Goal: Share content: Share content

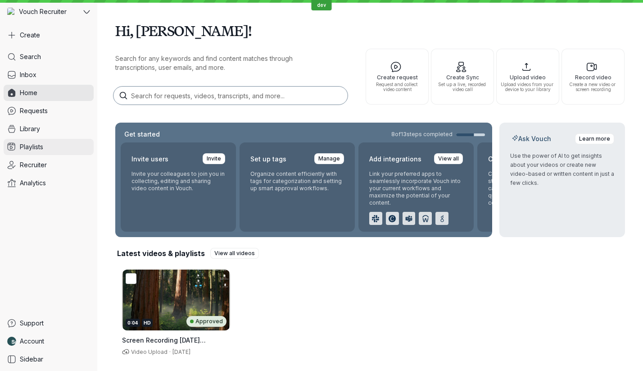
click at [53, 145] on link "Playlists" at bounding box center [49, 147] width 90 height 16
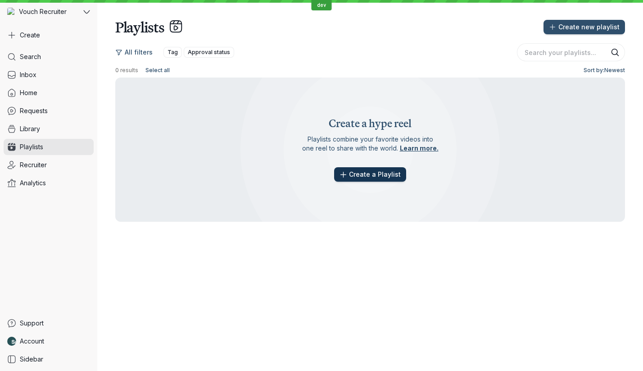
click at [377, 175] on span "Create a Playlist" at bounding box center [375, 174] width 52 height 9
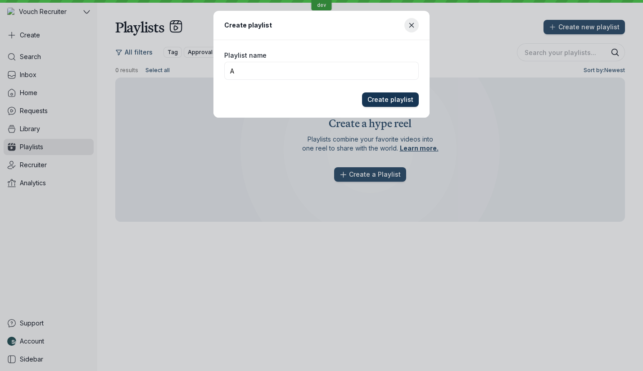
type input "A"
click at [413, 100] on span "Create playlist" at bounding box center [390, 99] width 46 height 9
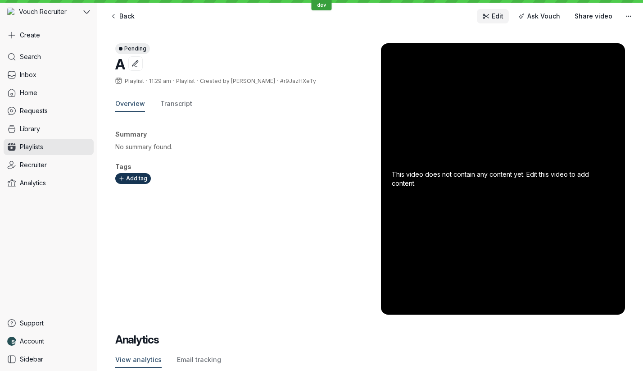
click at [503, 18] on span "Edit" at bounding box center [498, 16] width 12 height 9
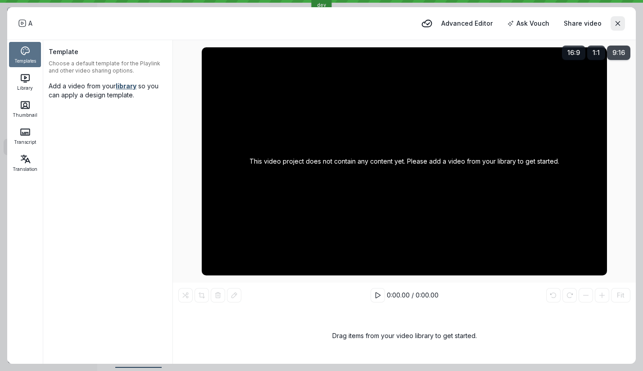
click at [31, 85] on span "Library" at bounding box center [25, 87] width 16 height 5
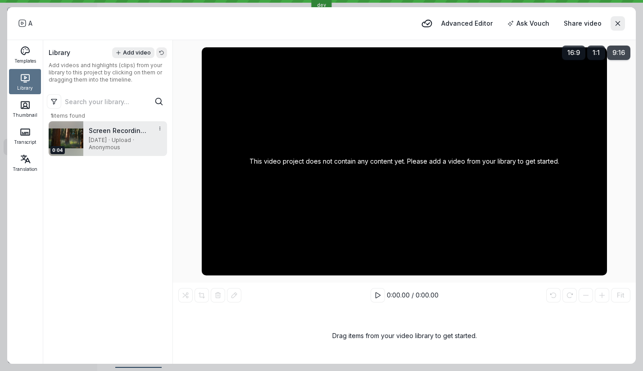
click at [86, 140] on div "Screen Recording [DATE] 9.54.59 am.mov [DATE] · Upload · Anonymous" at bounding box center [118, 138] width 71 height 35
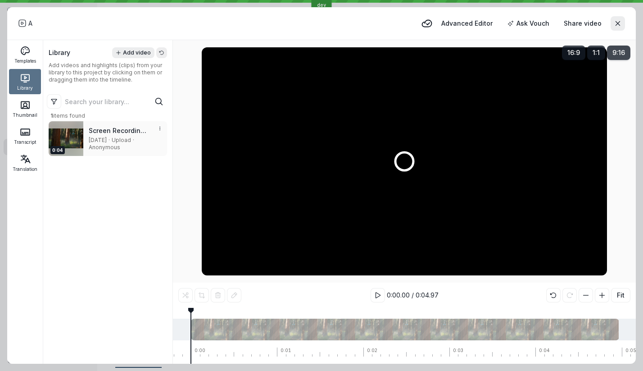
click at [360, 20] on div "A Advanced Editor Ask Vouch Share video" at bounding box center [321, 23] width 607 height 18
click at [476, 25] on span "Advanced Editor" at bounding box center [466, 23] width 51 height 9
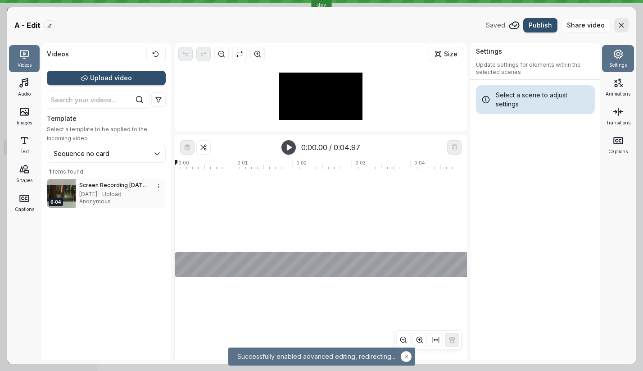
click at [583, 40] on header "A - Edit Saved Publish Share video" at bounding box center [321, 25] width 629 height 36
click at [580, 25] on span "Share video" at bounding box center [586, 25] width 38 height 9
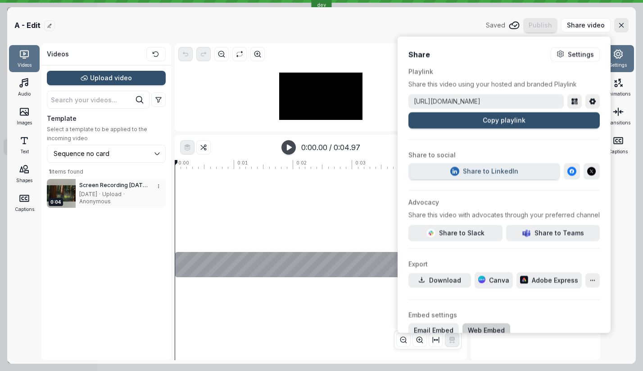
click at [468, 326] on span "Web Embed" at bounding box center [486, 330] width 37 height 9
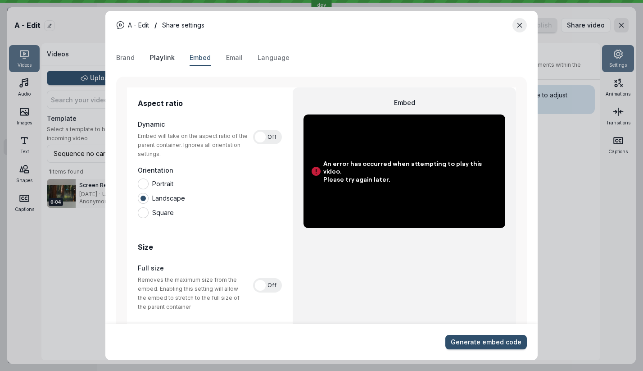
click at [154, 58] on span "Playlink" at bounding box center [162, 57] width 25 height 9
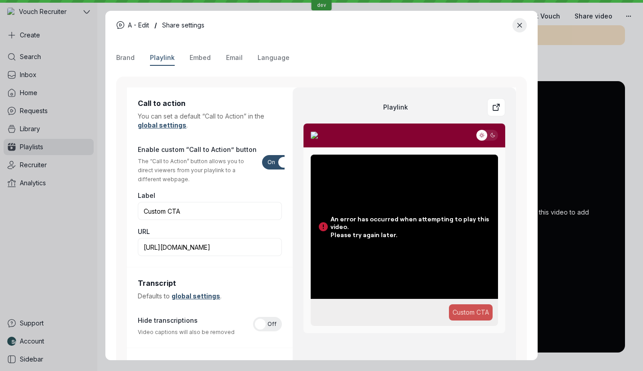
click at [183, 57] on div "Brand Playlink Embed Email Language" at bounding box center [321, 57] width 411 height 15
click at [191, 57] on span "Embed" at bounding box center [200, 57] width 21 height 9
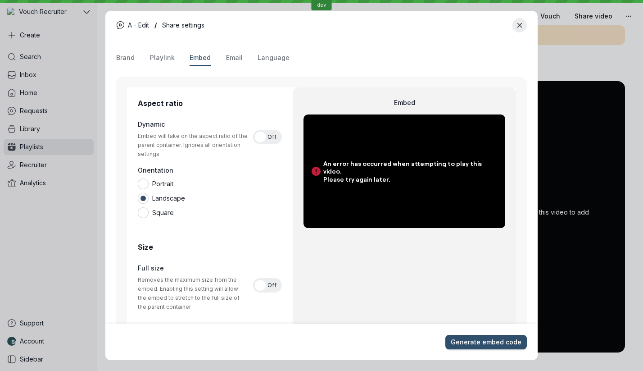
scroll to position [195, 0]
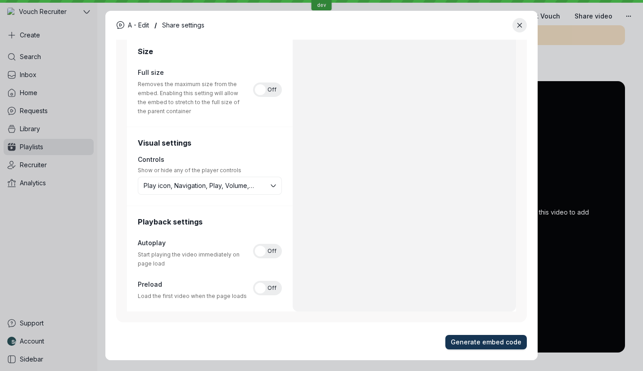
click at [492, 335] on button "Generate embed code" at bounding box center [485, 342] width 81 height 14
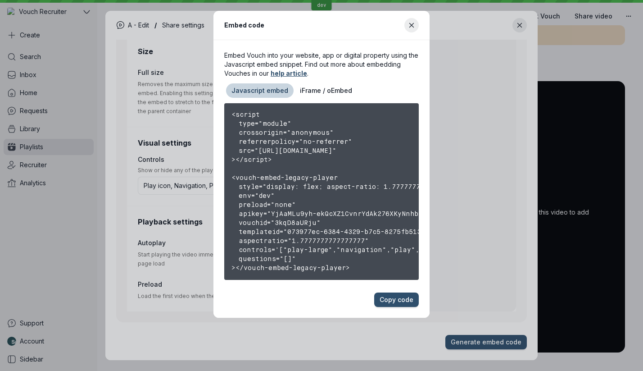
click at [284, 212] on div "<script type="module" crossorigin="anonymous" referrerpolicy="no-referrer" src=…" at bounding box center [321, 191] width 195 height 176
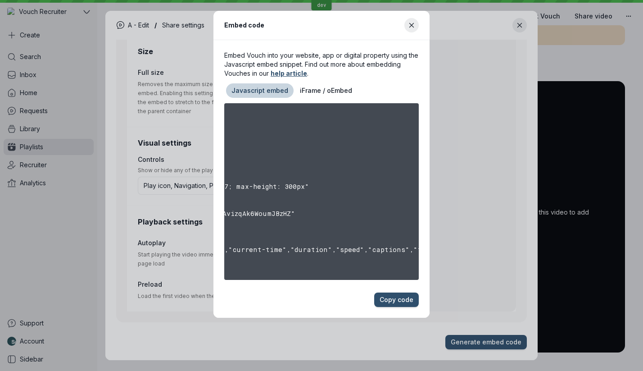
scroll to position [0, 224]
click at [283, 213] on div "<script type="module" crossorigin="anonymous" referrerpolicy="no-referrer" src=…" at bounding box center [321, 191] width 195 height 176
copy div "YjAaMLu9yh-ekQcXZ1CvnrYdAk276XKyNnhbkRksP3fWAvizqAk6WoumJBzHZ"
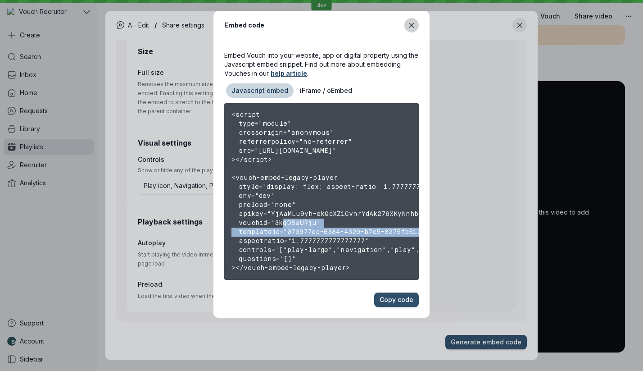
click at [411, 23] on icon "Close modal" at bounding box center [412, 26] width 8 height 8
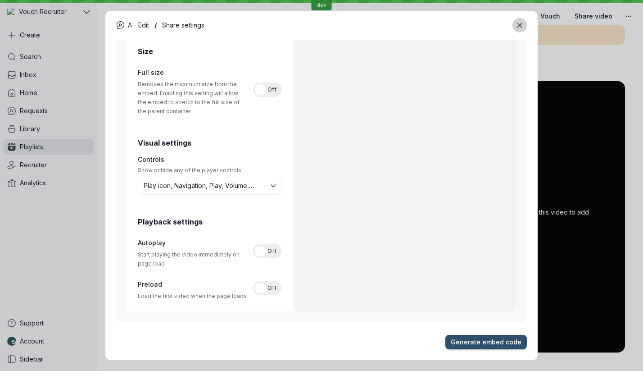
click at [518, 28] on icon "Close modal" at bounding box center [520, 26] width 8 height 8
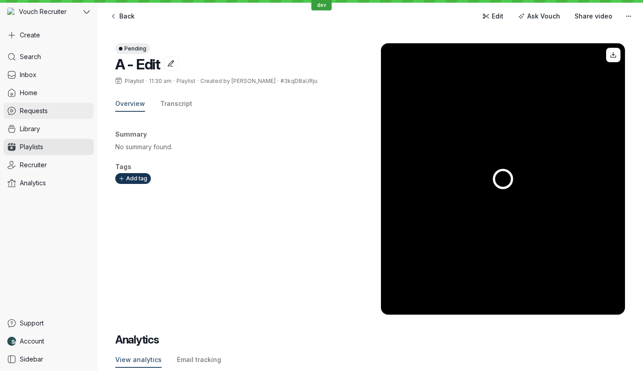
click at [54, 104] on link "Requests" at bounding box center [49, 111] width 90 height 16
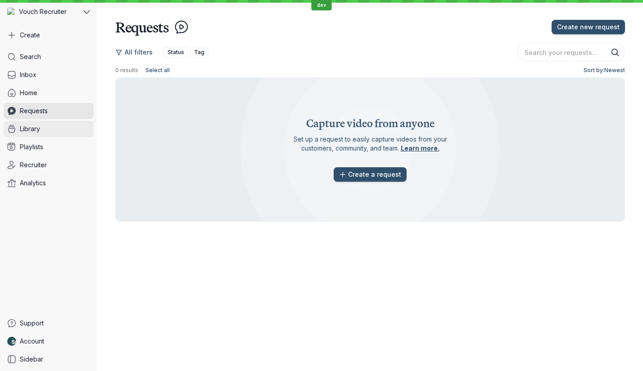
click at [68, 121] on link "Library" at bounding box center [49, 129] width 90 height 16
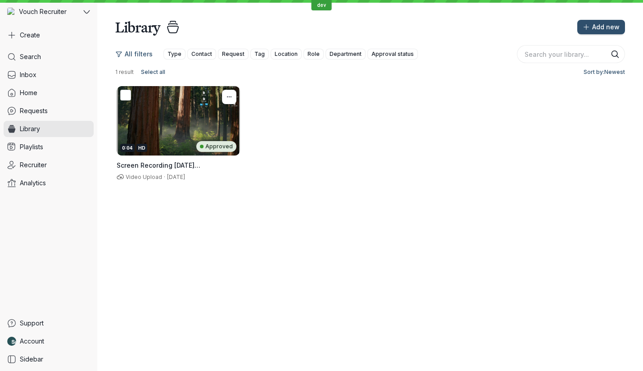
click at [138, 133] on div "0:04 HD Approved" at bounding box center [178, 120] width 123 height 69
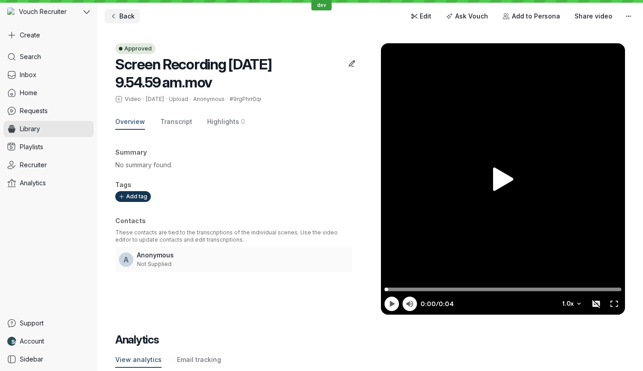
click at [131, 20] on span "Back" at bounding box center [126, 16] width 15 height 9
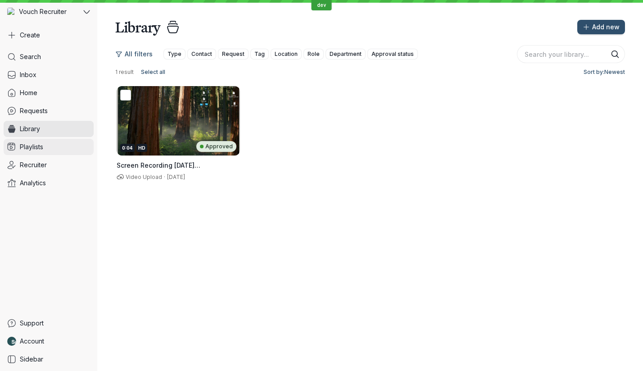
click at [52, 145] on link "Playlists" at bounding box center [49, 147] width 90 height 16
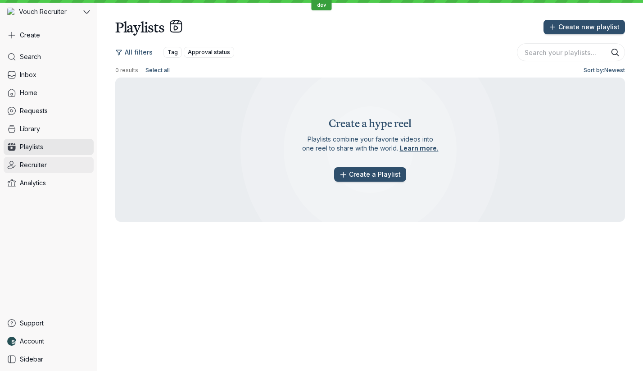
click at [51, 161] on link "Recruiter" at bounding box center [49, 165] width 90 height 16
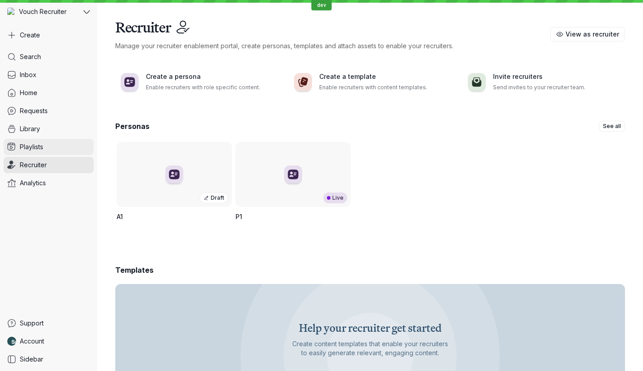
click at [53, 148] on link "Playlists" at bounding box center [49, 147] width 90 height 16
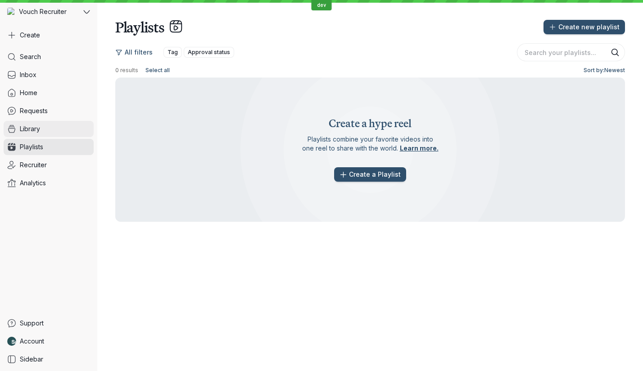
click at [55, 127] on link "Library" at bounding box center [49, 129] width 90 height 16
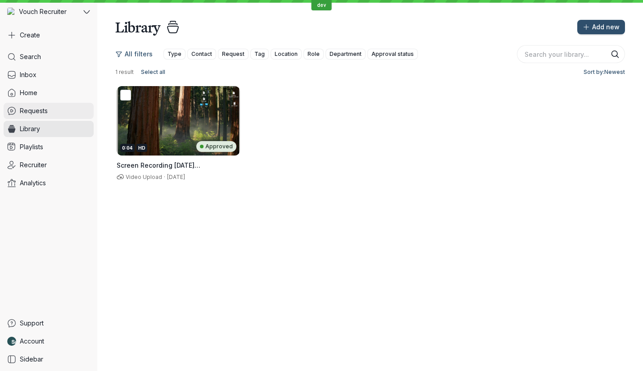
click at [55, 115] on link "Requests" at bounding box center [49, 111] width 90 height 16
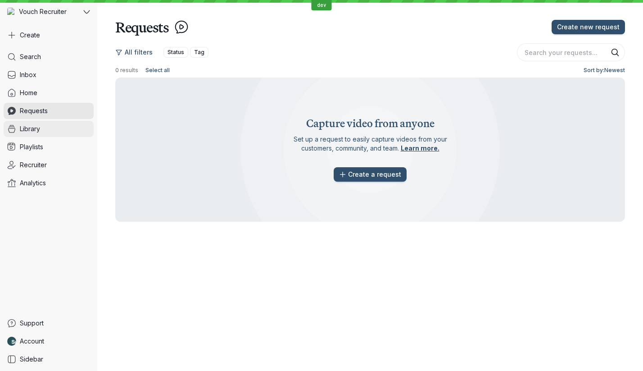
click at [54, 125] on link "Library" at bounding box center [49, 129] width 90 height 16
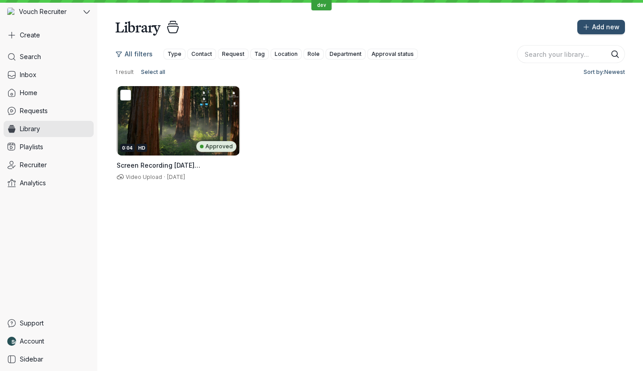
click at [55, 149] on link "Playlists" at bounding box center [49, 147] width 90 height 16
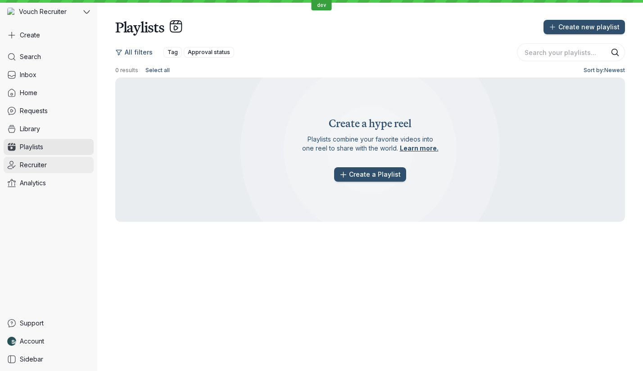
click at [56, 166] on link "Recruiter" at bounding box center [49, 165] width 90 height 16
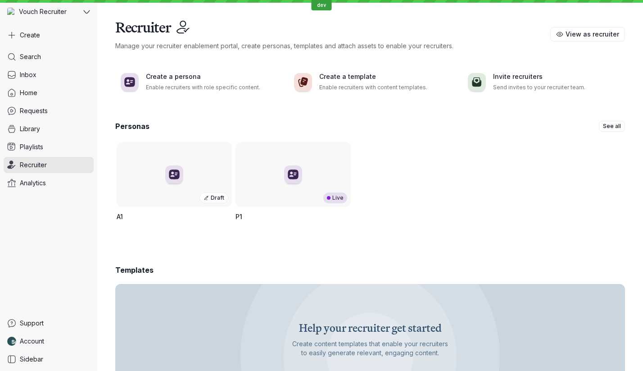
click at [57, 156] on div "Search Inbox Home Requests Library Playlists Recruiter Analytics" at bounding box center [49, 180] width 90 height 262
click at [57, 149] on link "Playlists" at bounding box center [49, 147] width 90 height 16
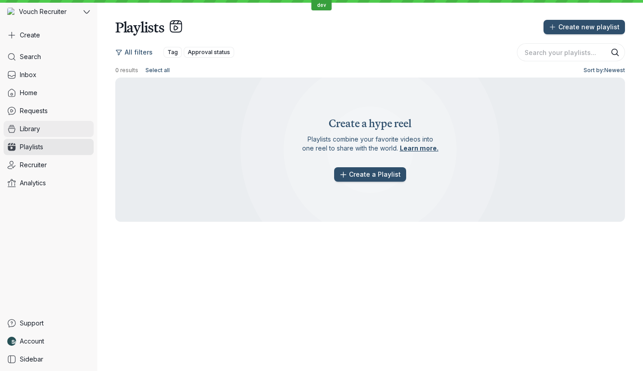
click at [57, 133] on link "Library" at bounding box center [49, 129] width 90 height 16
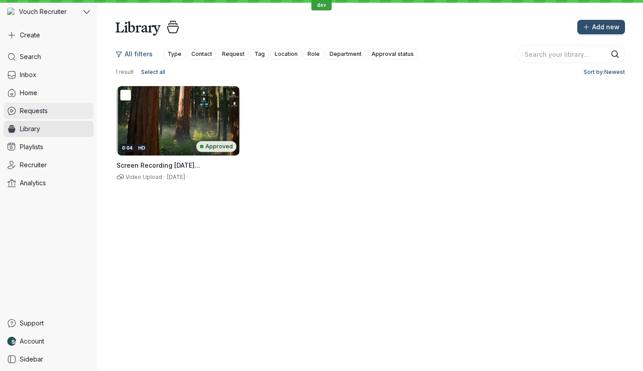
click at [57, 118] on link "Requests" at bounding box center [49, 111] width 90 height 16
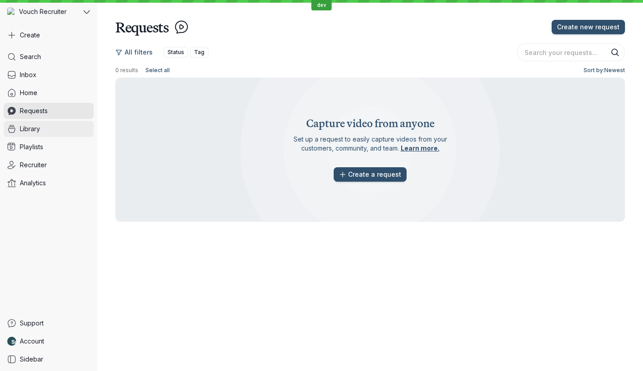
click at [56, 127] on link "Library" at bounding box center [49, 129] width 90 height 16
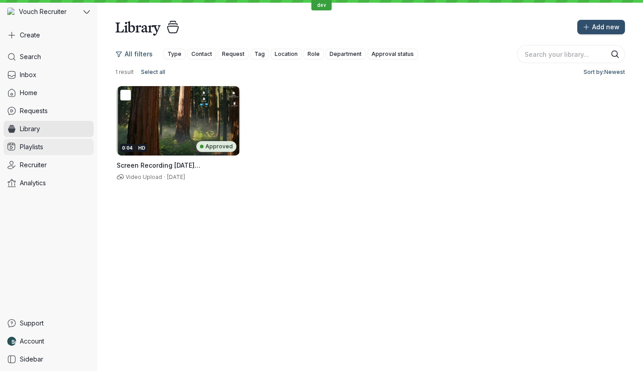
click at [56, 145] on link "Playlists" at bounding box center [49, 147] width 90 height 16
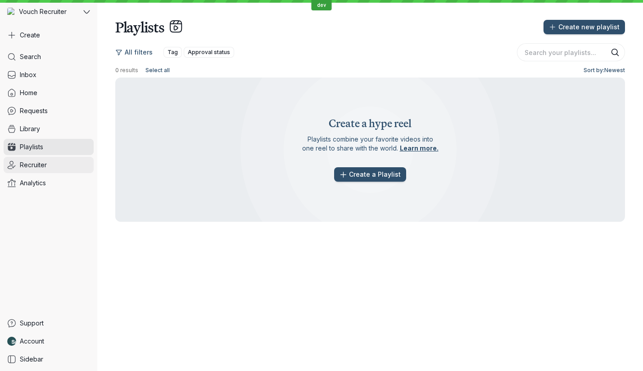
click at [57, 161] on link "Recruiter" at bounding box center [49, 165] width 90 height 16
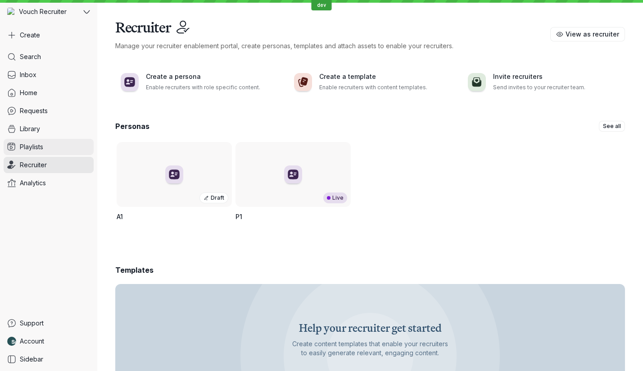
click at [59, 149] on link "Playlists" at bounding box center [49, 147] width 90 height 16
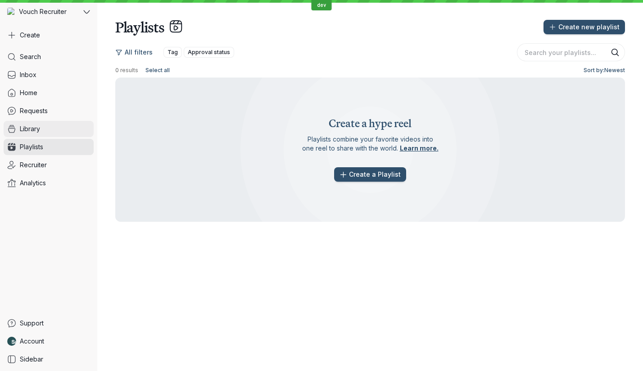
click at [59, 128] on link "Library" at bounding box center [49, 129] width 90 height 16
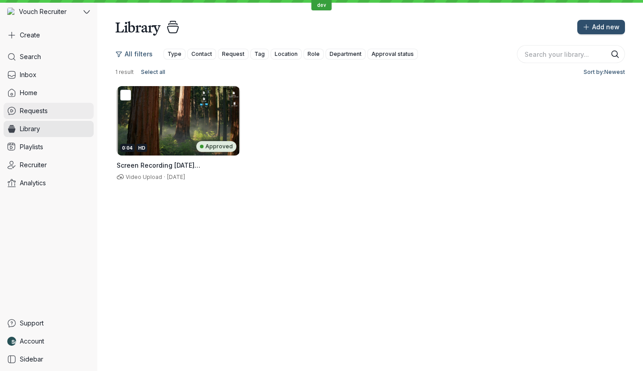
click at [59, 113] on link "Requests" at bounding box center [49, 111] width 90 height 16
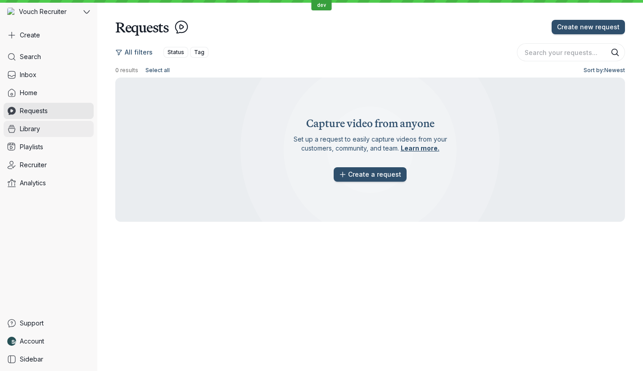
click at [54, 128] on link "Library" at bounding box center [49, 129] width 90 height 16
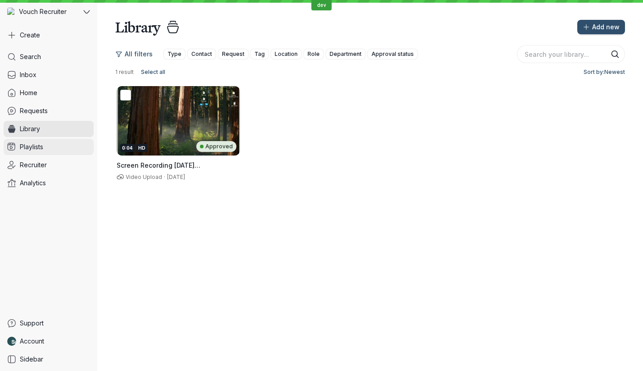
click at [58, 149] on link "Playlists" at bounding box center [49, 147] width 90 height 16
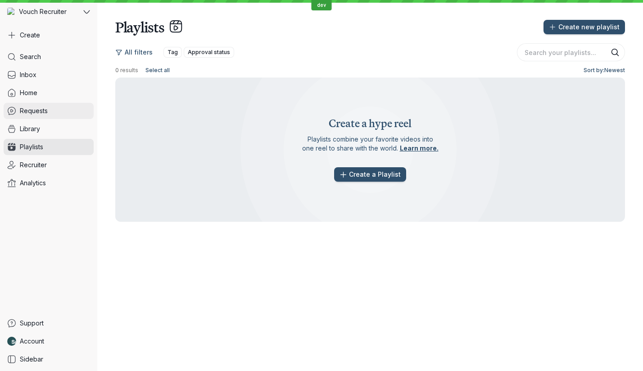
click at [60, 109] on link "Requests" at bounding box center [49, 111] width 90 height 16
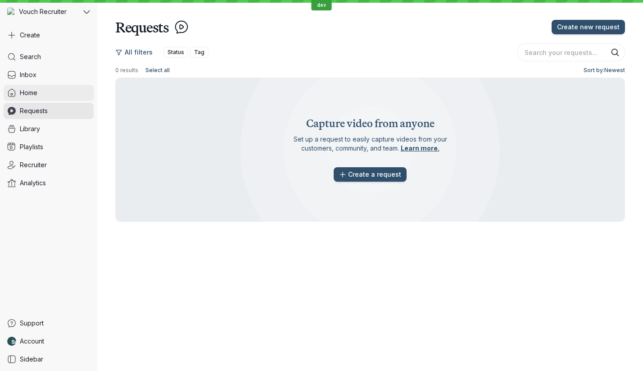
click at [63, 98] on link "Home" at bounding box center [49, 93] width 90 height 16
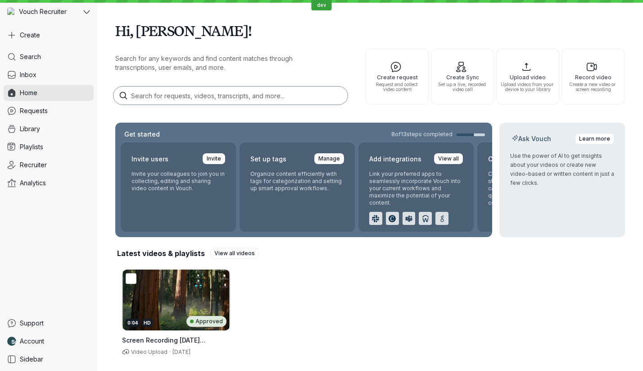
scroll to position [159, 0]
